Goal: Task Accomplishment & Management: Use online tool/utility

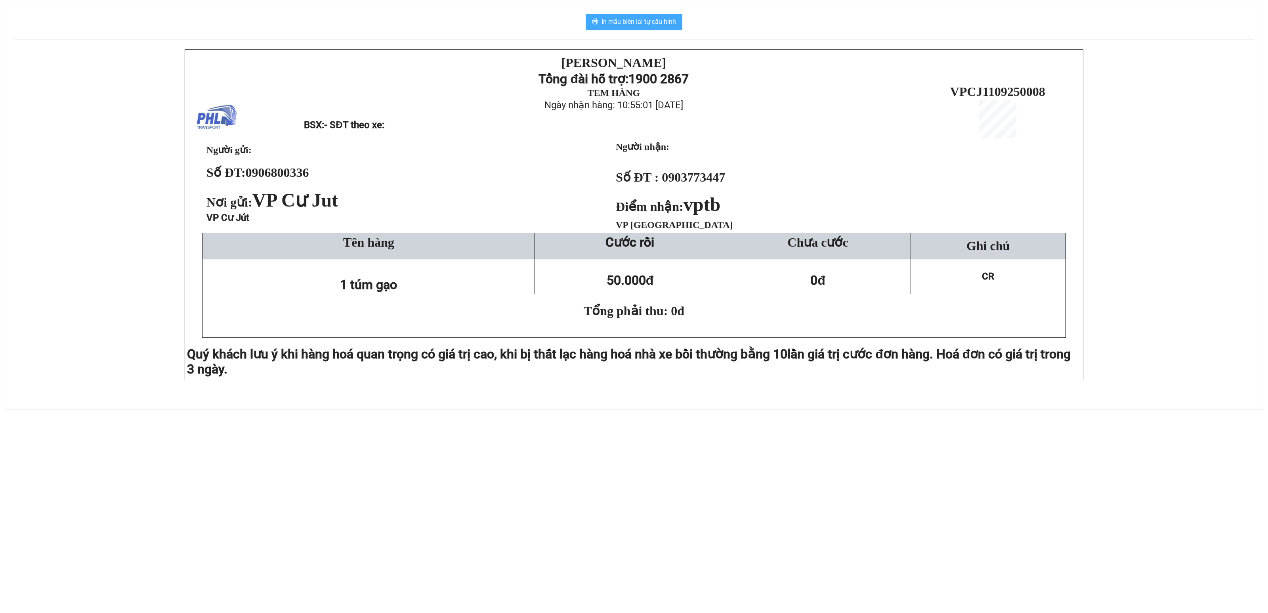
click at [639, 21] on span "In mẫu biên lai tự cấu hình" at bounding box center [639, 22] width 75 height 10
